Goal: Find specific page/section: Find specific page/section

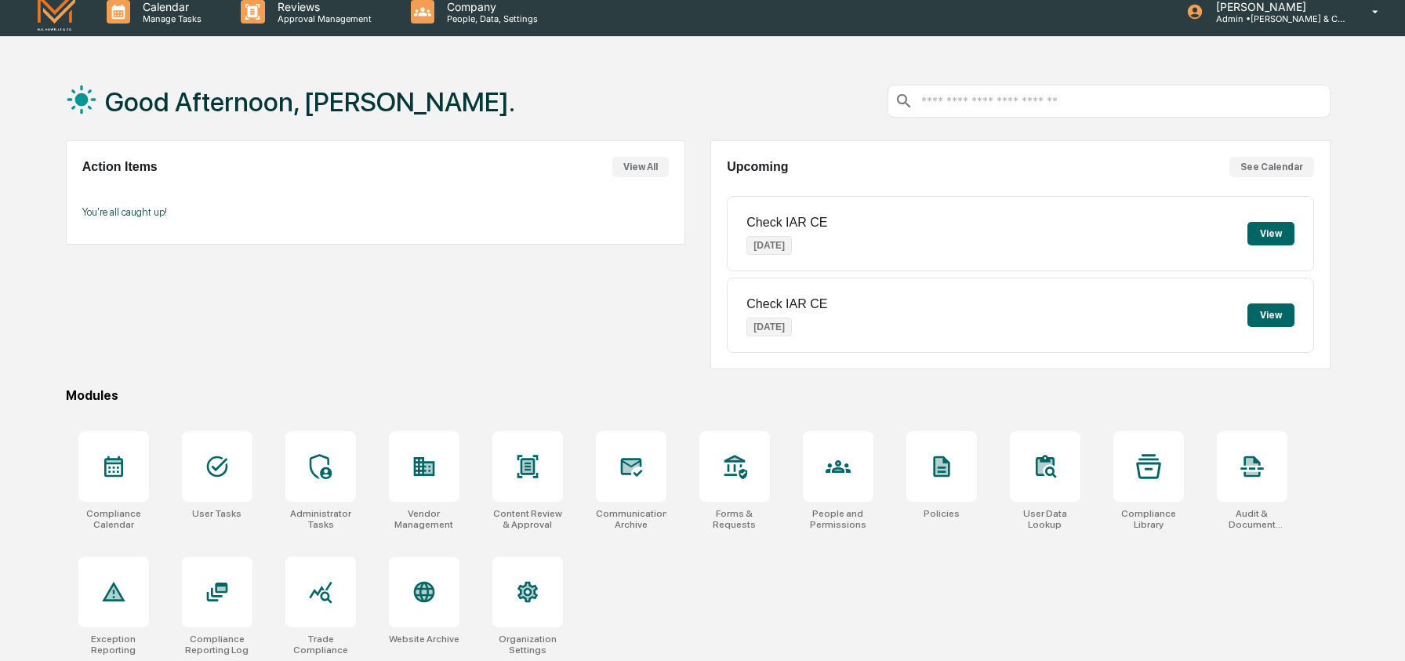
scroll to position [74, 0]
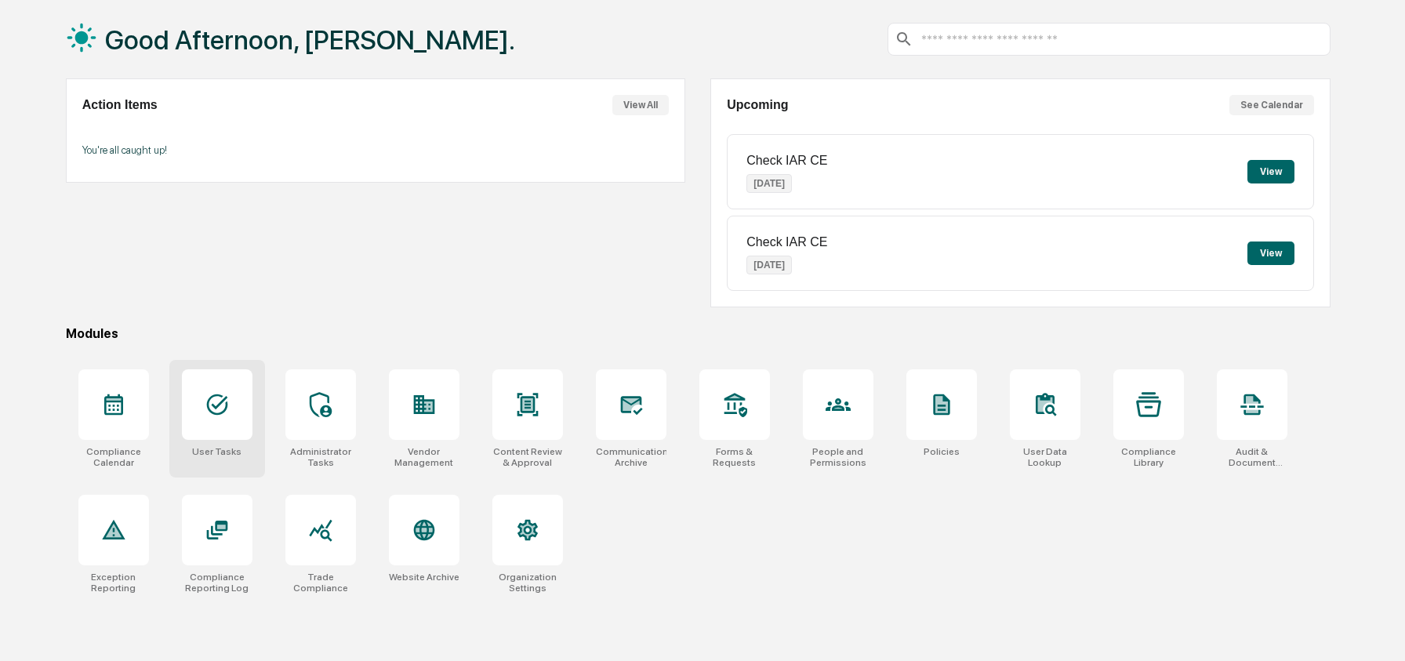
click at [229, 383] on div at bounding box center [217, 404] width 71 height 71
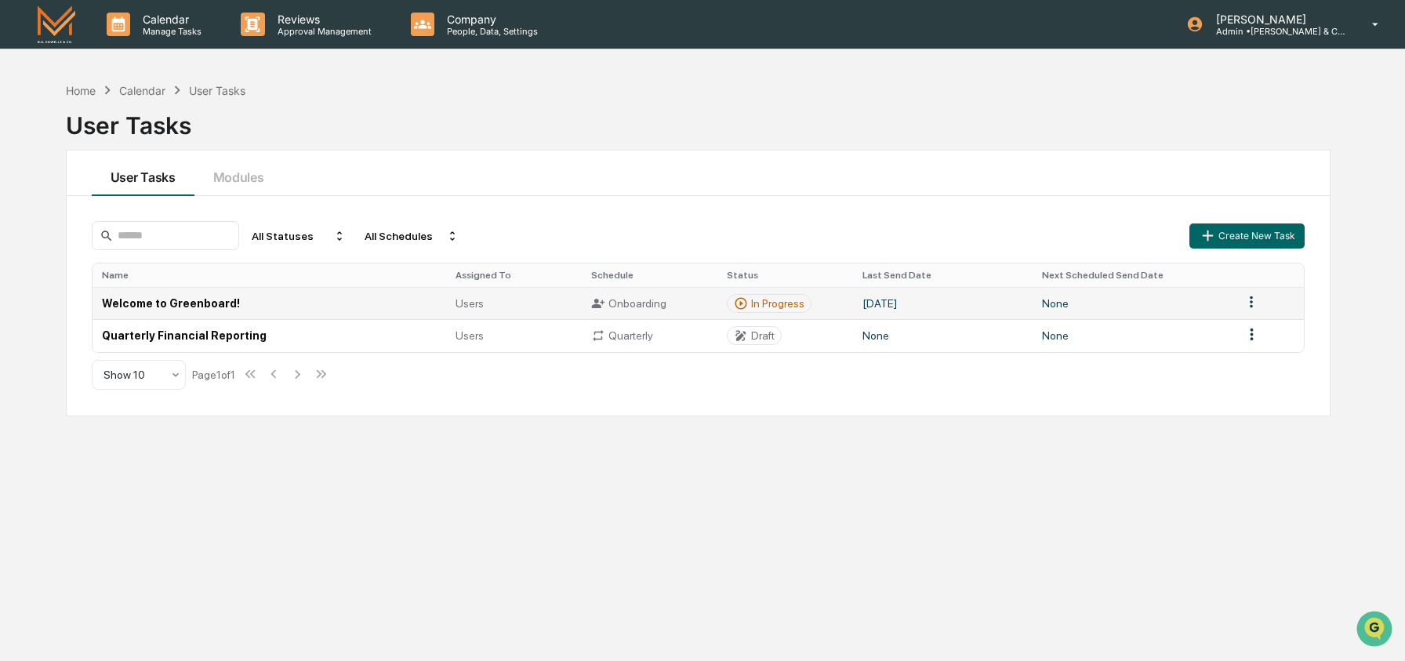
click at [286, 303] on td "Welcome to Greenboard!" at bounding box center [270, 303] width 354 height 32
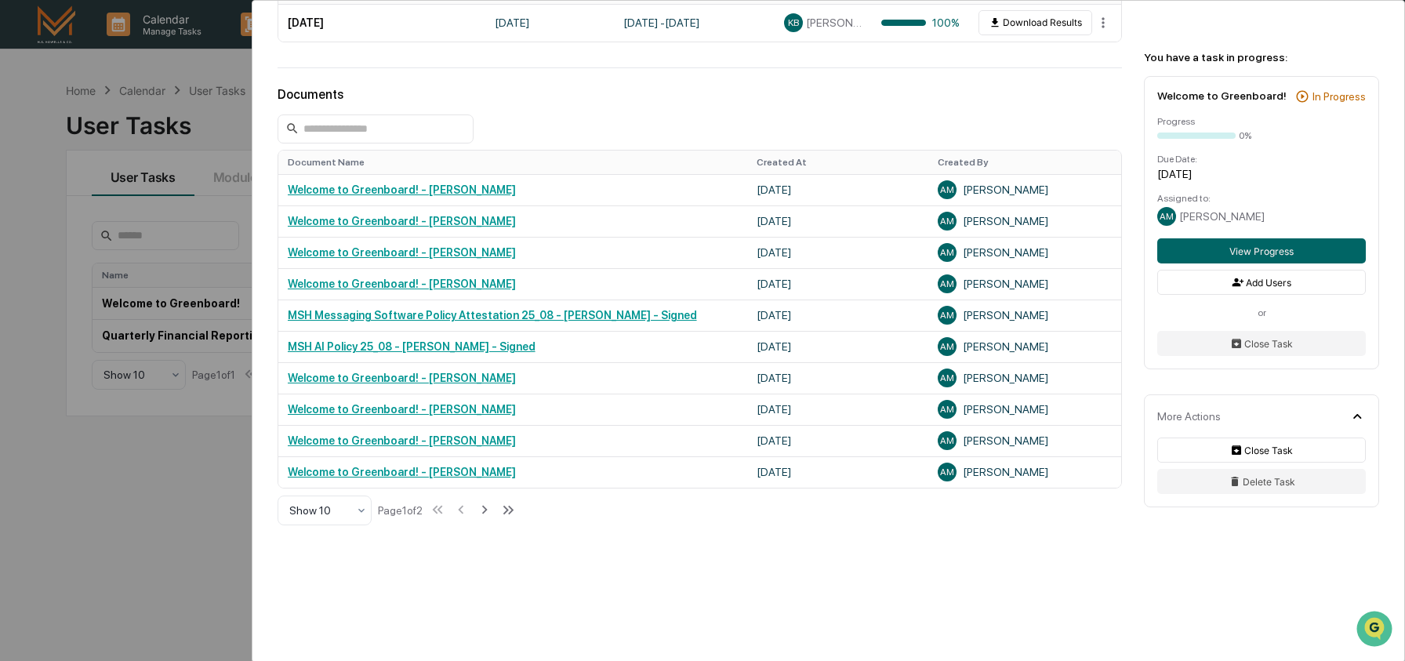
scroll to position [341, 0]
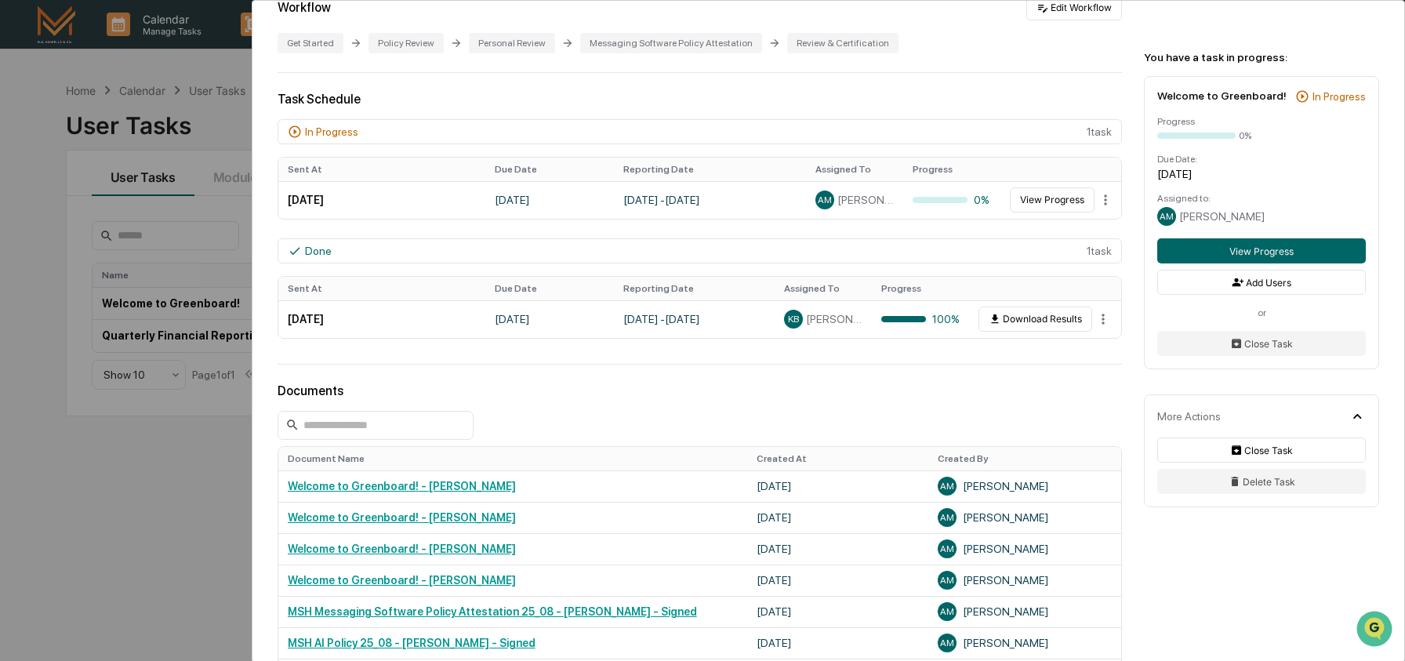
click at [623, 367] on div "User Tasks Welcome to Greenboard! Welcome to Greenboard! Active M.S. Howells & …" at bounding box center [828, 319] width 1152 height 1319
click at [827, 370] on div "User Tasks Welcome to Greenboard! Welcome to Greenboard! Active M.S. Howells & …" at bounding box center [828, 319] width 1152 height 1319
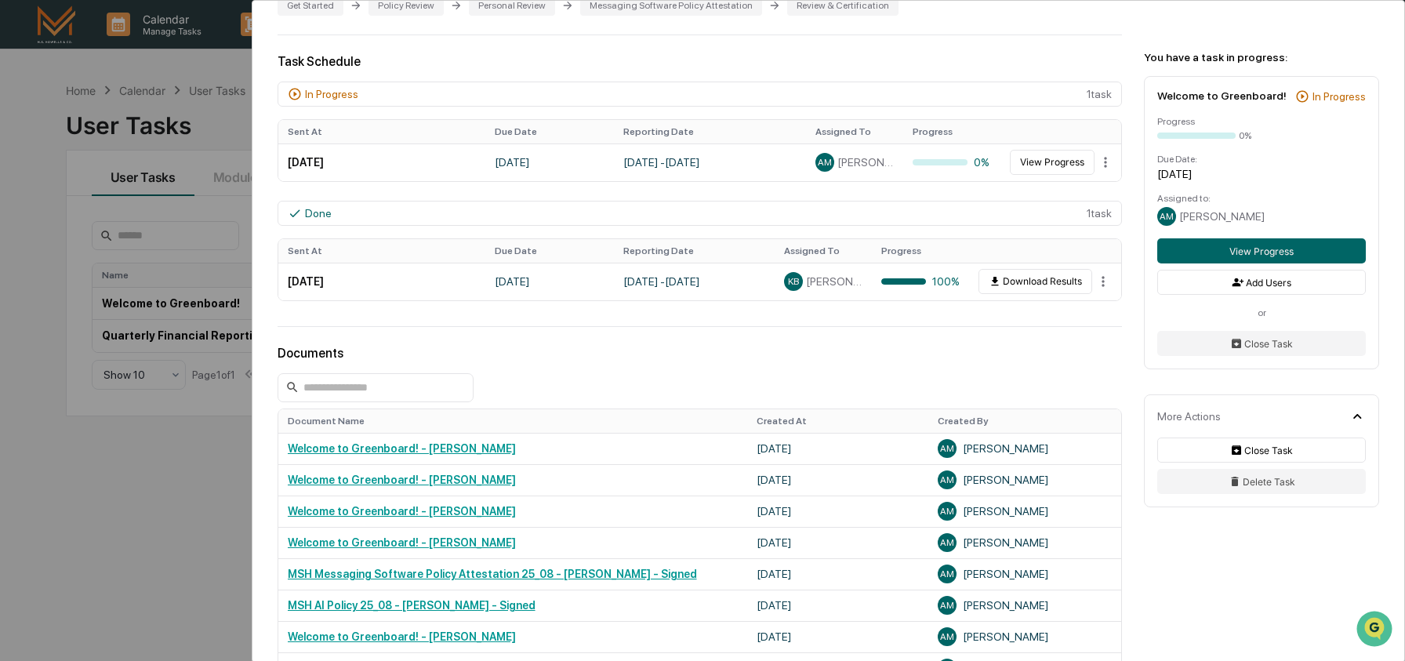
scroll to position [380, 0]
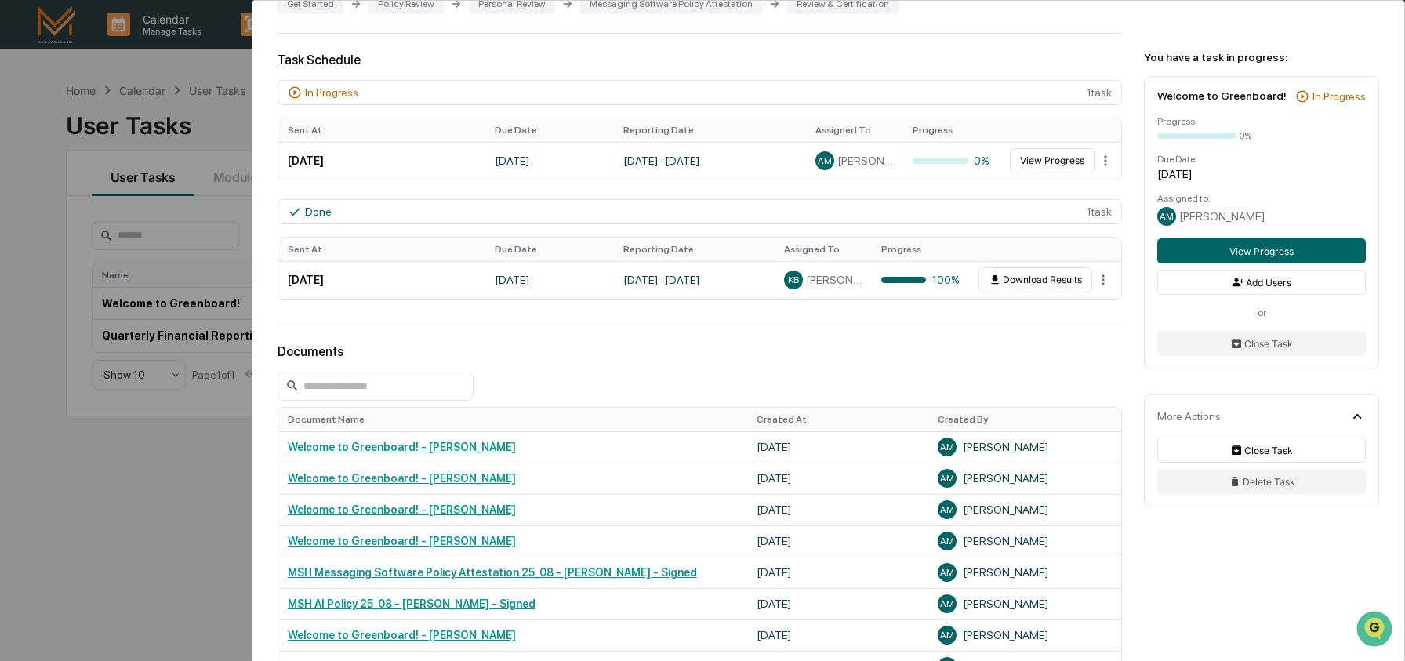
click at [214, 124] on div "User Tasks Welcome to Greenboard! Welcome to Greenboard! Active M.S. Howells & …" at bounding box center [702, 330] width 1405 height 661
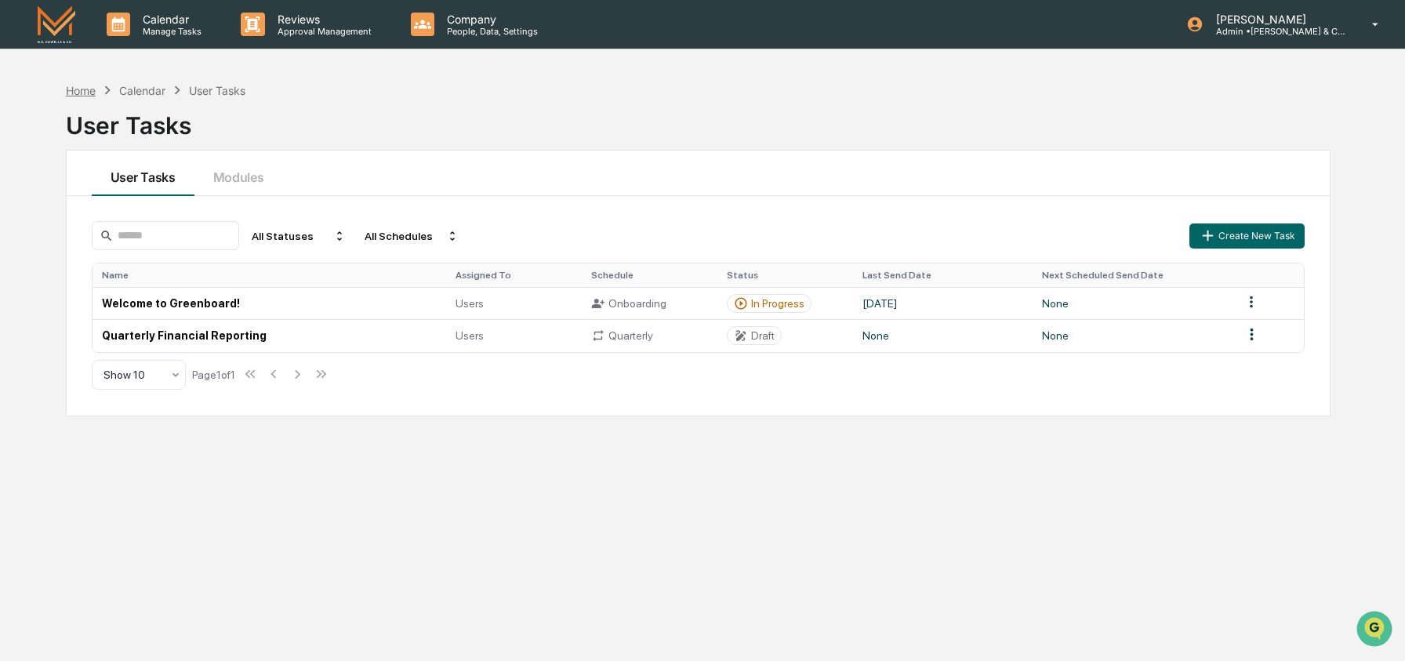
click at [93, 89] on div "Home" at bounding box center [81, 90] width 30 height 13
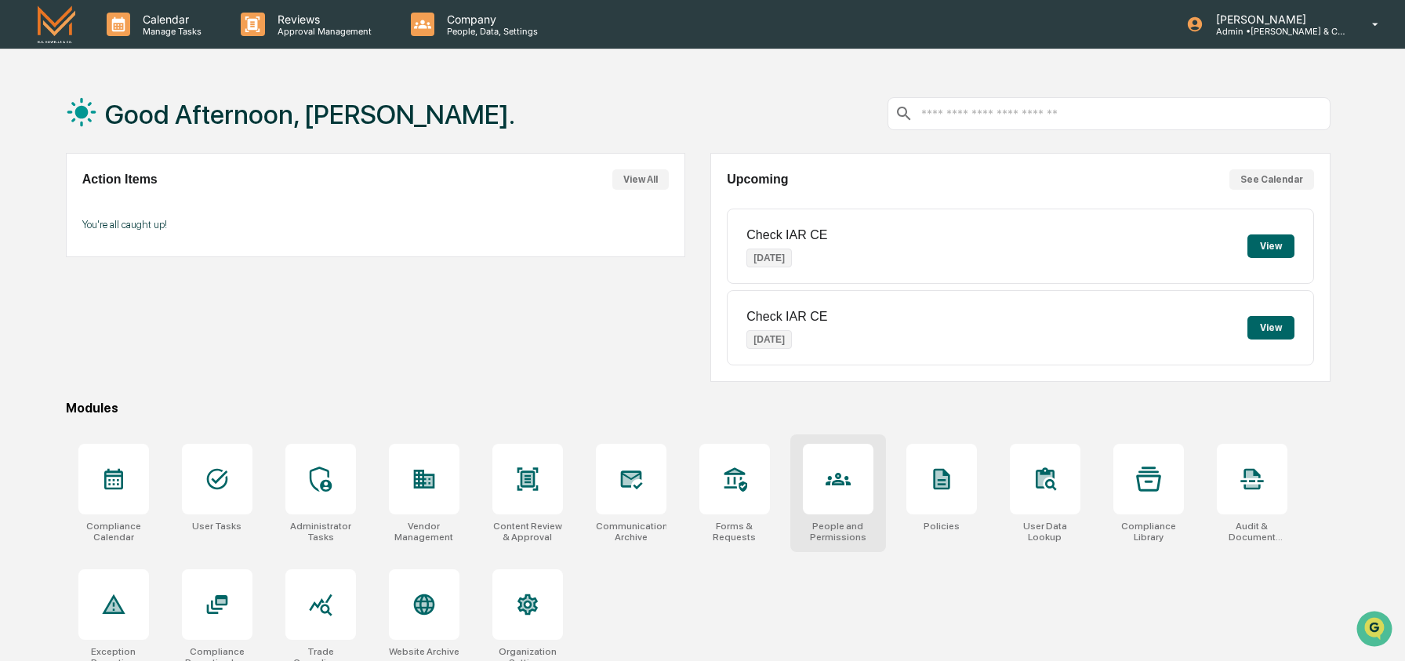
click at [820, 481] on div at bounding box center [838, 479] width 71 height 71
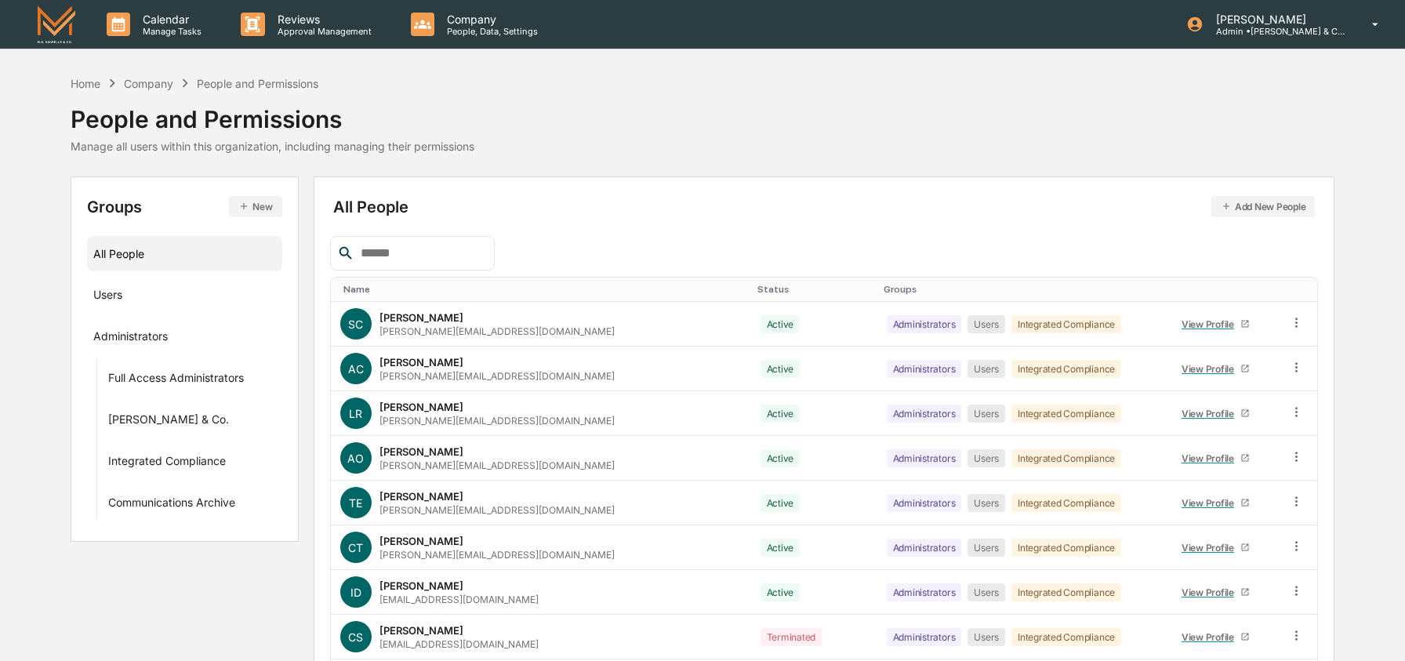
click at [392, 256] on input "text" at bounding box center [420, 253] width 133 height 20
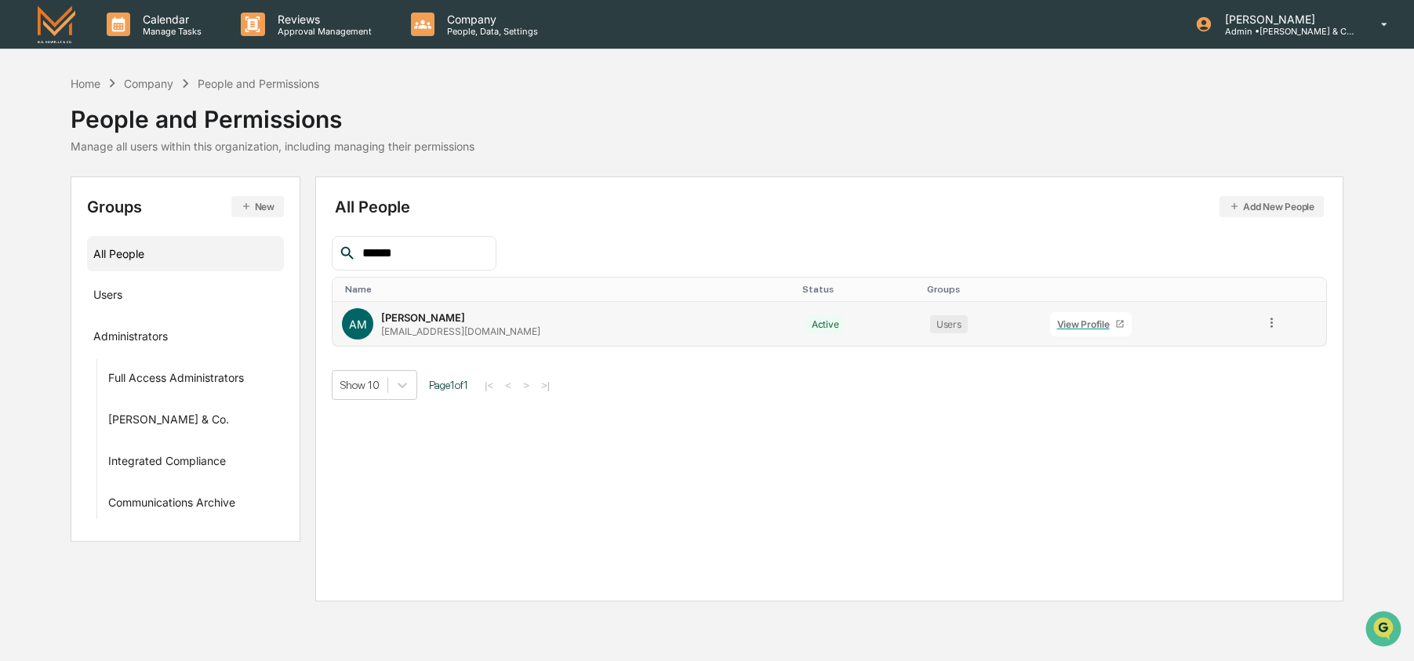
type input "******"
click at [548, 329] on div "AM Alexis Morrison-Legere amorrison@mshowells.com" at bounding box center [564, 323] width 445 height 31
click at [97, 78] on div "Home" at bounding box center [86, 83] width 30 height 13
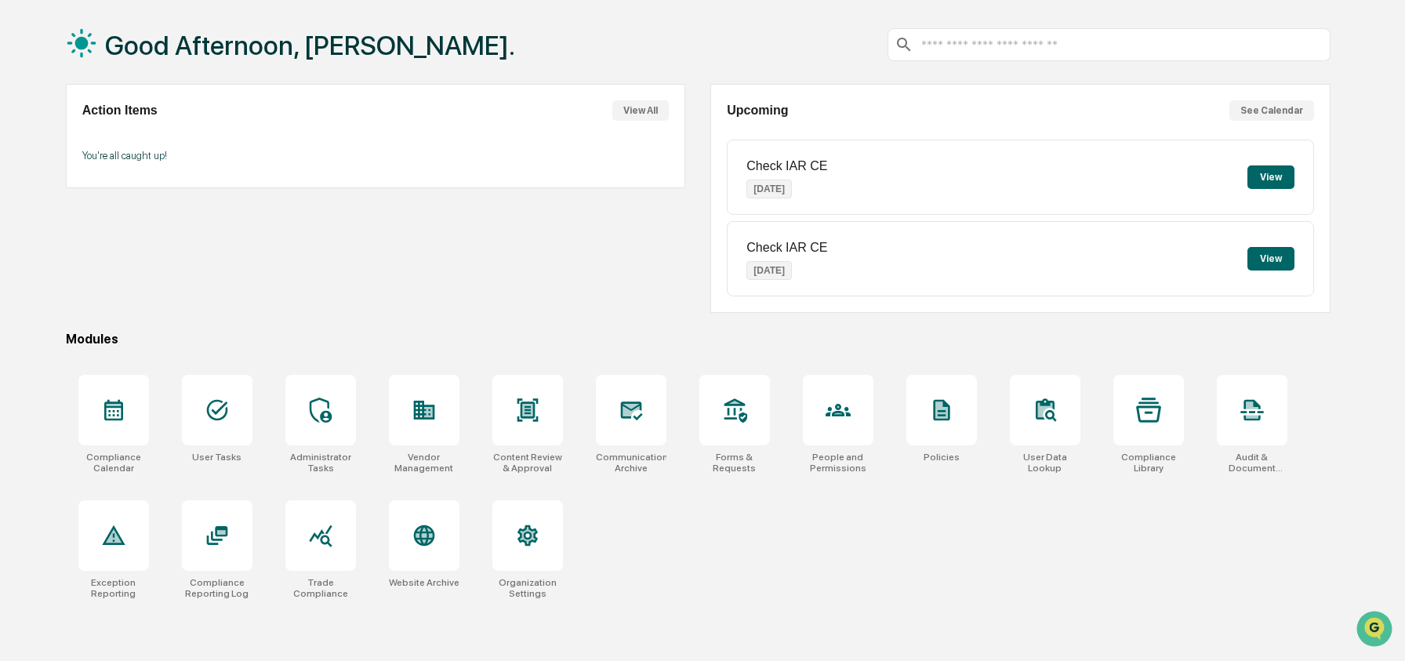
scroll to position [74, 0]
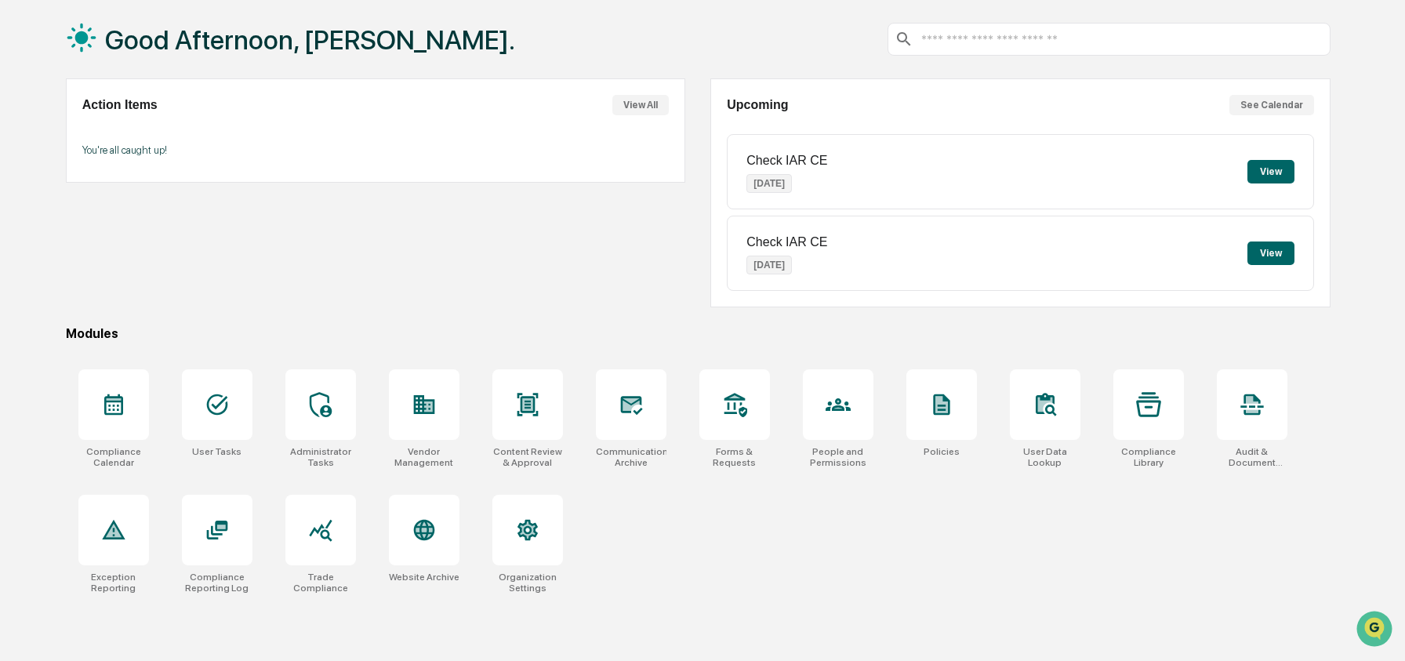
click at [910, 328] on div "Modules" at bounding box center [698, 333] width 1265 height 15
click at [826, 392] on icon at bounding box center [838, 404] width 25 height 25
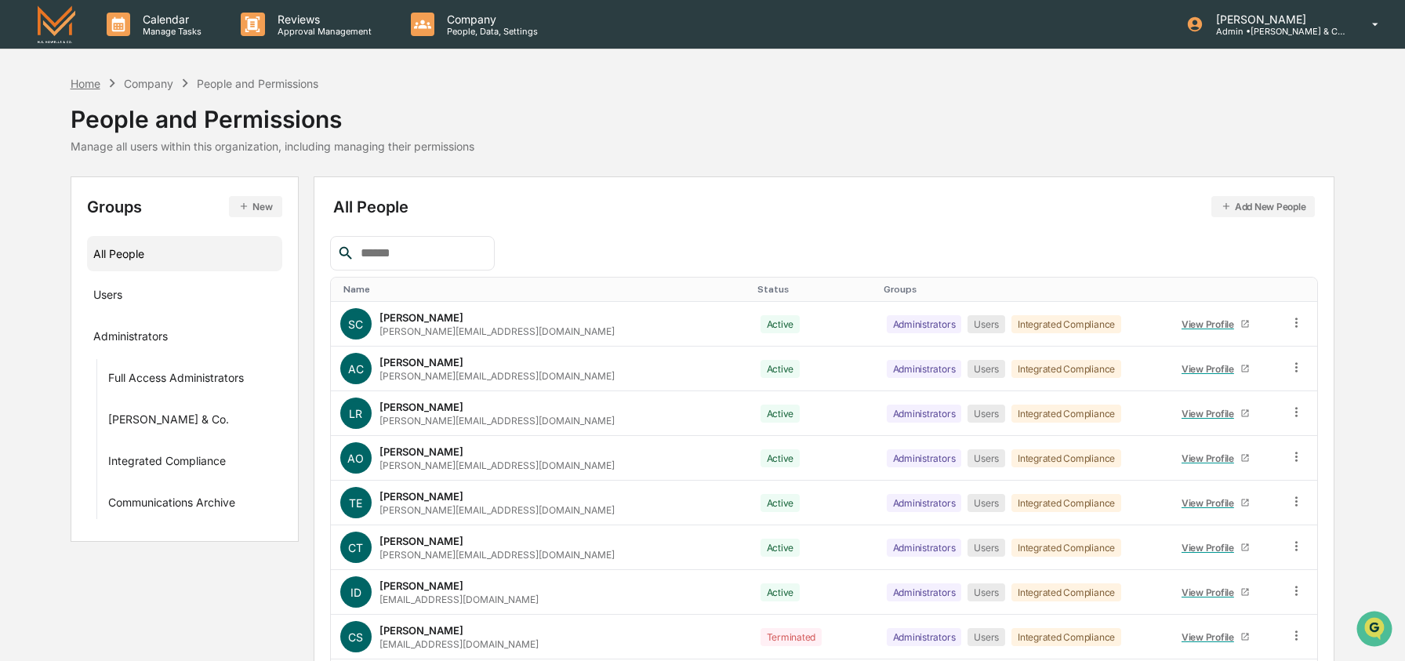
click at [95, 85] on div "Home" at bounding box center [86, 83] width 30 height 13
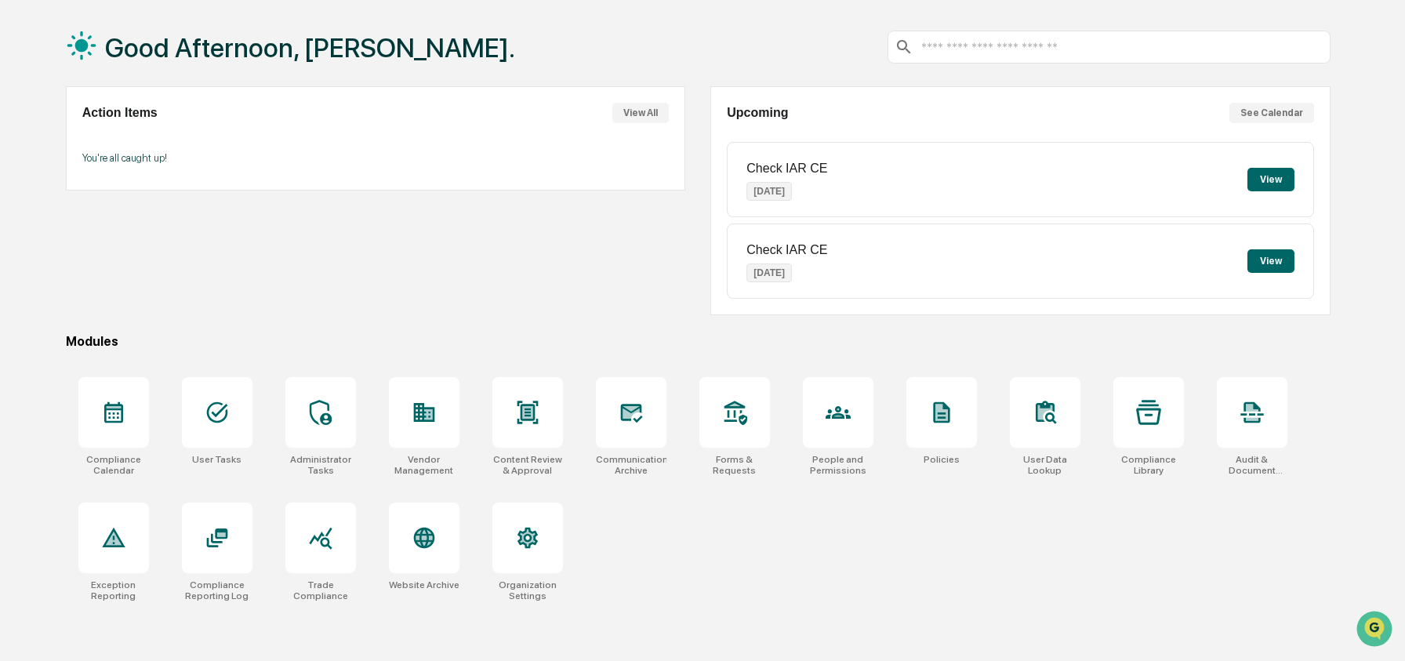
scroll to position [74, 0]
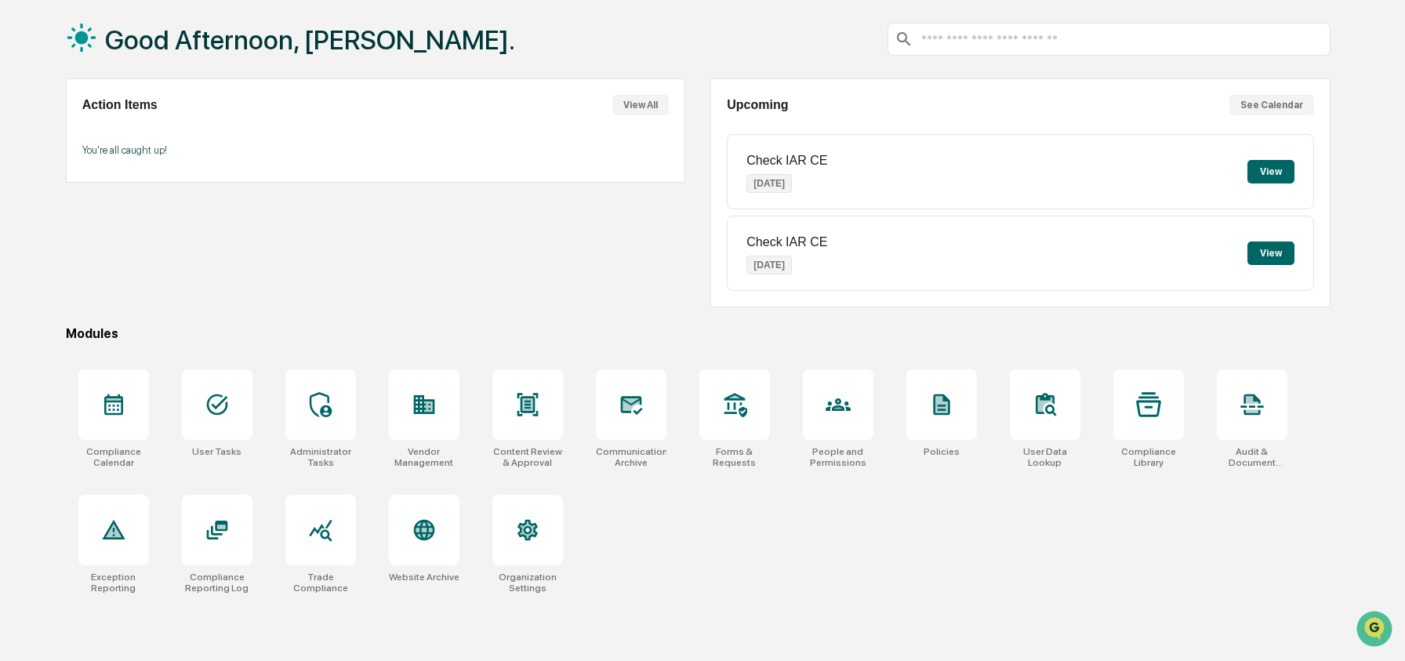
click at [679, 502] on div "Compliance Calendar User Tasks Administrator Tasks Vendor Management Content Re…" at bounding box center [698, 481] width 1265 height 243
click at [680, 501] on div "Compliance Calendar User Tasks Administrator Tasks Vendor Management Content Re…" at bounding box center [698, 481] width 1265 height 243
click at [627, 281] on div "Action Items View All You're all caught up!" at bounding box center [375, 192] width 619 height 229
click at [379, 280] on div "Action Items View All You're all caught up!" at bounding box center [375, 192] width 619 height 229
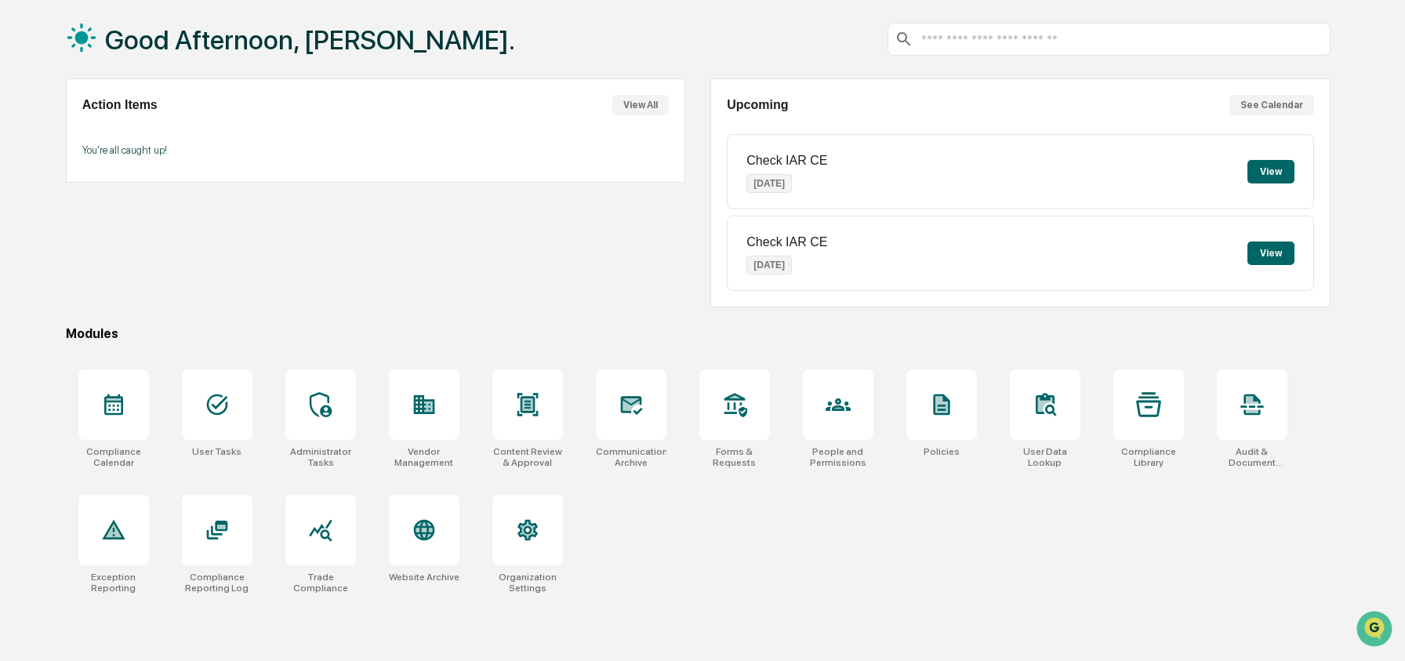
click at [379, 280] on div "Action Items View All You're all caught up!" at bounding box center [375, 192] width 619 height 229
click at [833, 408] on icon at bounding box center [838, 404] width 25 height 13
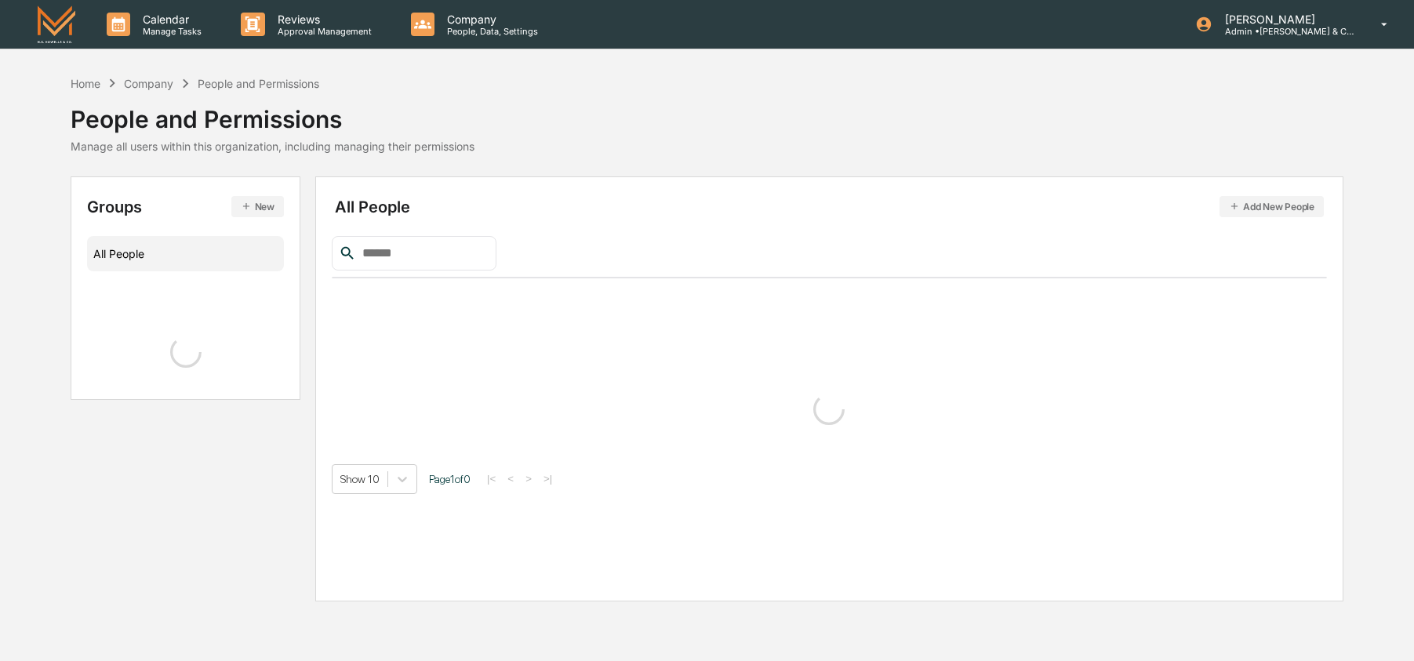
click at [397, 254] on input "text" at bounding box center [422, 253] width 133 height 20
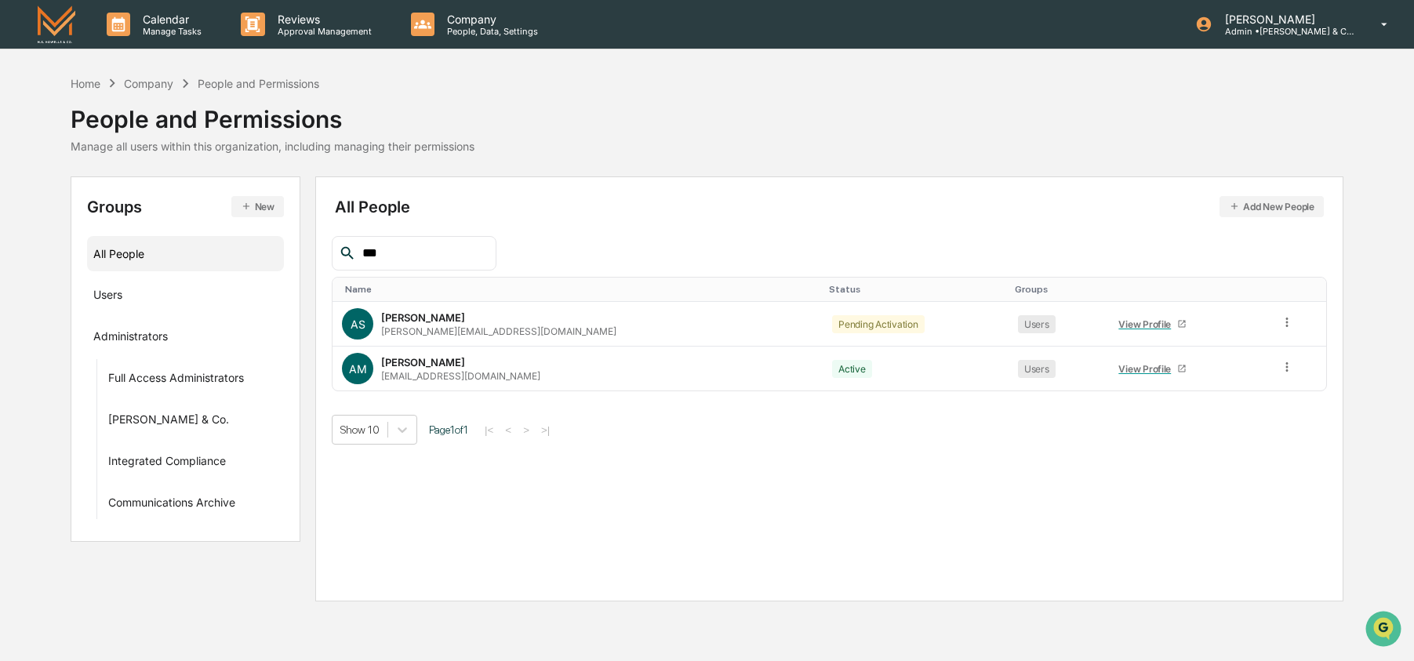
type input "***"
